Goal: Information Seeking & Learning: Learn about a topic

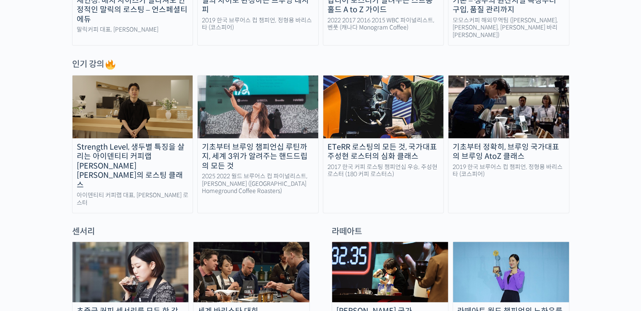
scroll to position [548, 0]
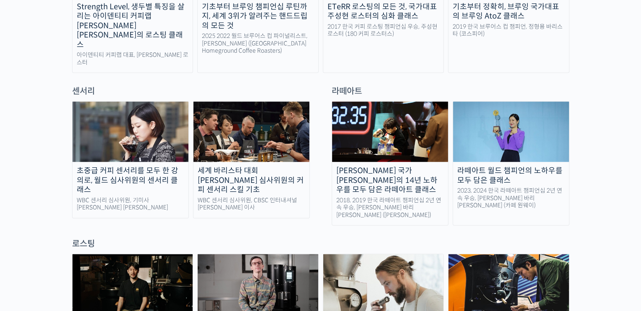
click at [108, 166] on div "초중급 커피 센서리를 모두 한 강의로, 월드 심사위원의 센서리 클래스" at bounding box center [131, 180] width 116 height 29
click at [148, 197] on div "WBC 센서리 심사위원, 기미사 송인영 대표" at bounding box center [131, 204] width 116 height 15
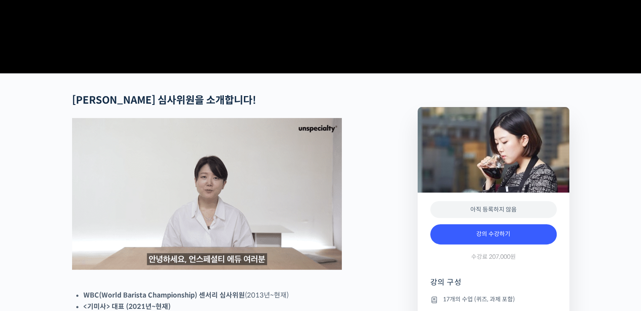
scroll to position [379, 0]
